Goal: Task Accomplishment & Management: Use online tool/utility

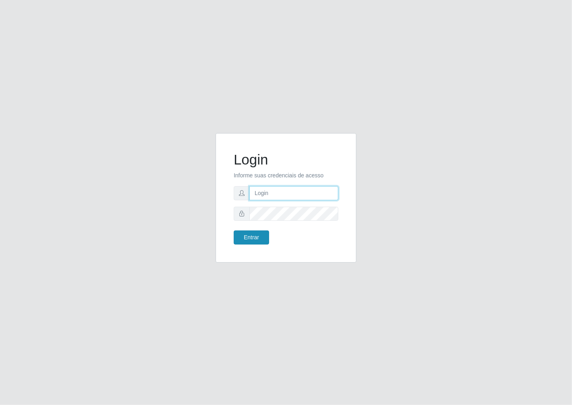
type input "janaina@iwof"
click at [263, 244] on button "Entrar" at bounding box center [251, 237] width 35 height 14
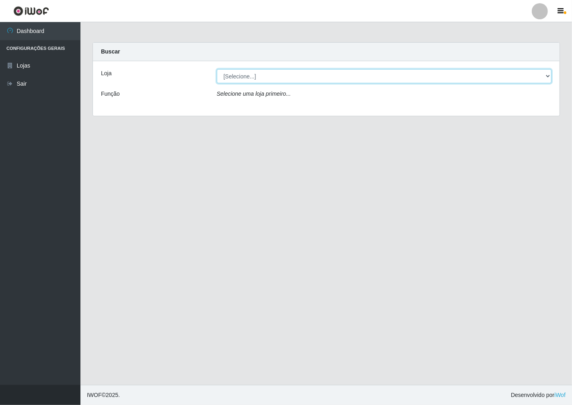
click at [540, 71] on select "[Selecione...] Minimercado Filezão" at bounding box center [384, 76] width 335 height 14
select select "204"
click at [217, 69] on select "[Selecione...] Minimercado Filezão" at bounding box center [384, 76] width 335 height 14
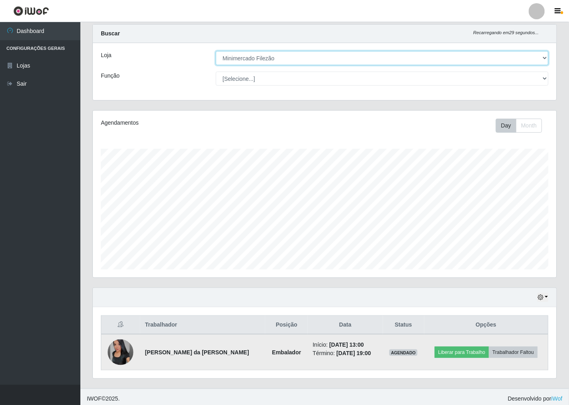
scroll to position [21, 0]
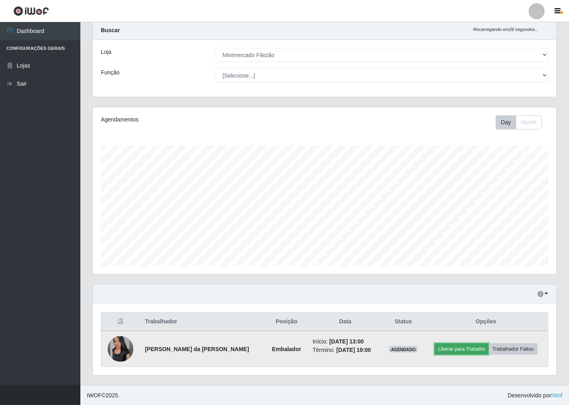
click at [461, 352] on button "Liberar para Trabalho" at bounding box center [462, 348] width 54 height 11
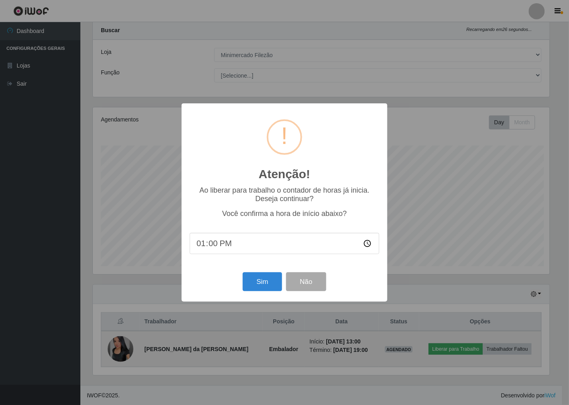
scroll to position [166, 459]
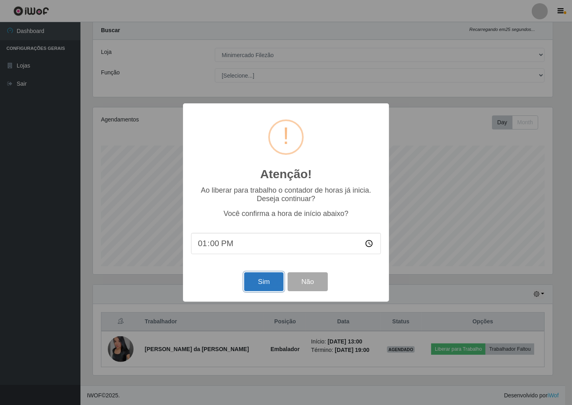
click at [265, 285] on button "Sim" at bounding box center [263, 281] width 39 height 19
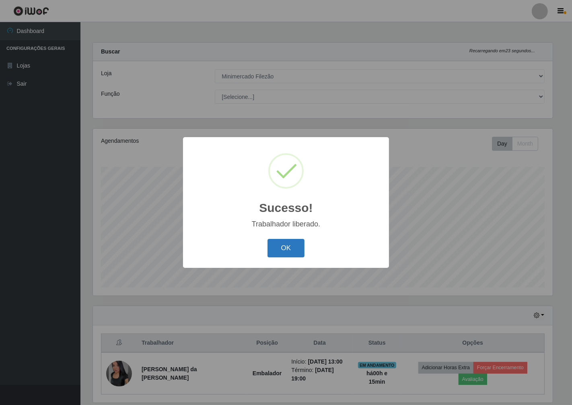
click at [279, 251] on button "OK" at bounding box center [285, 248] width 37 height 19
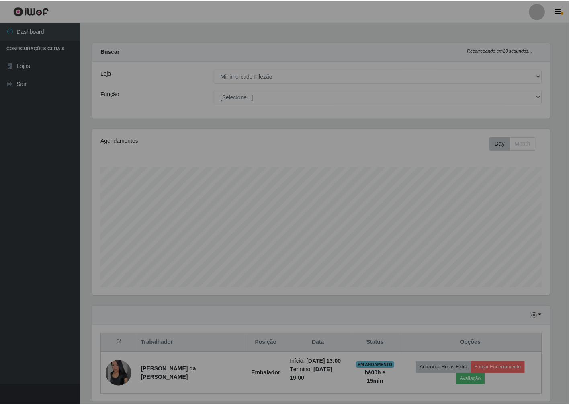
scroll to position [166, 464]
